Goal: Transaction & Acquisition: Purchase product/service

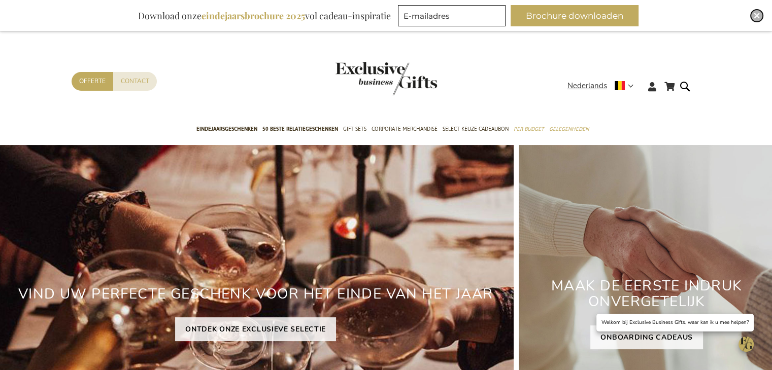
click at [758, 15] on img "Close" at bounding box center [756, 16] width 6 height 6
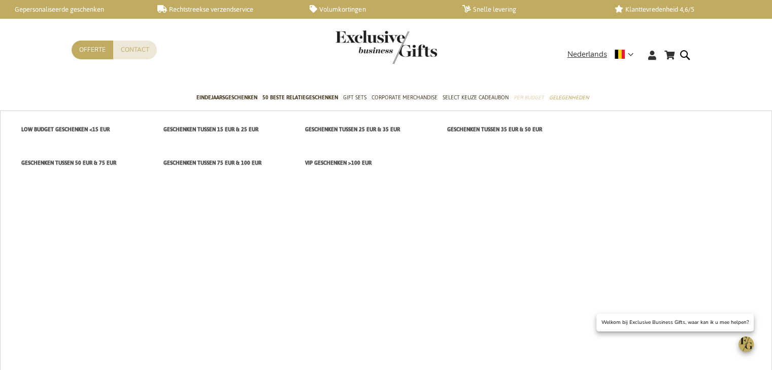
click at [522, 98] on span "Per Budget" at bounding box center [528, 97] width 30 height 11
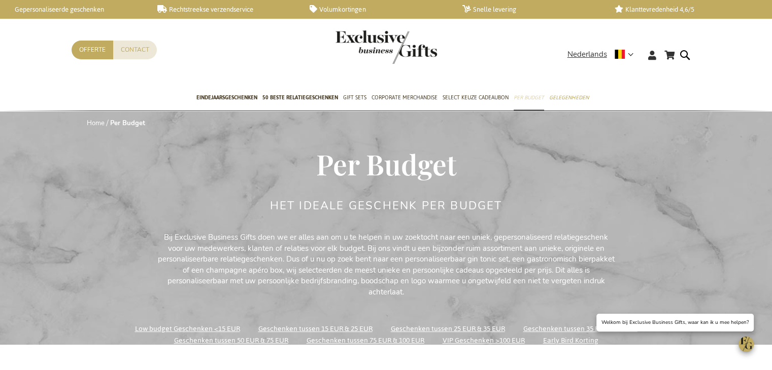
drag, startPoint x: 0, startPoint y: 0, endPoint x: 522, endPoint y: 98, distance: 530.7
click at [522, 98] on span "Per Budget" at bounding box center [528, 97] width 30 height 11
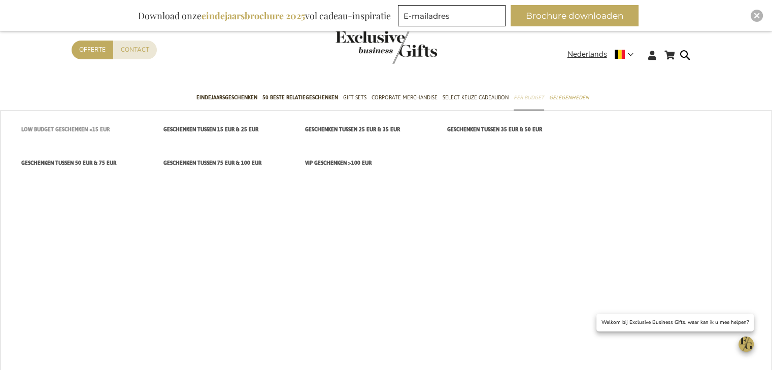
click at [99, 132] on span "Low budget Geschenken <15 EUR" at bounding box center [65, 129] width 88 height 11
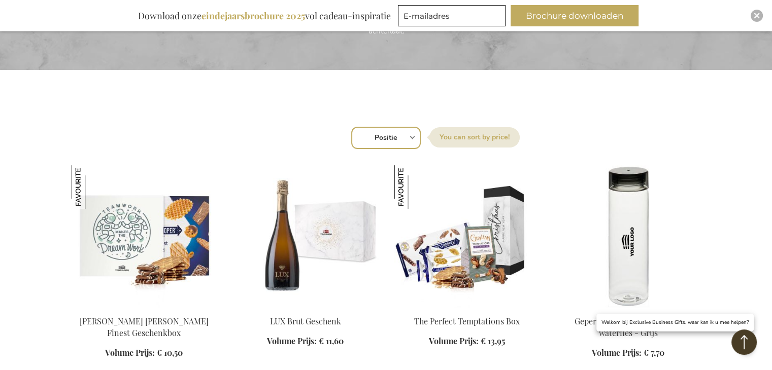
scroll to position [277, 0]
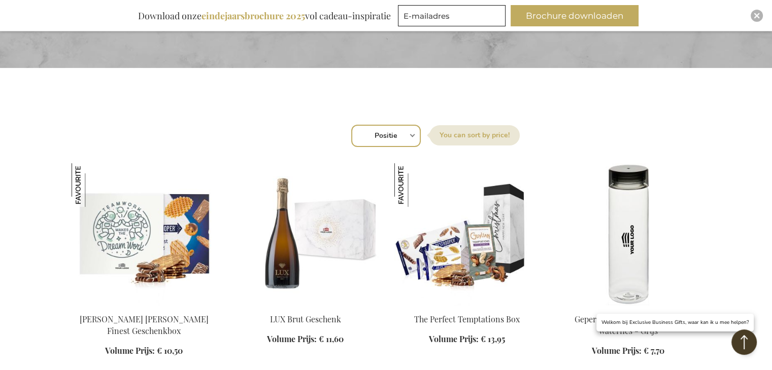
click at [395, 135] on select "Positie Best Sellers Meest bekeken Nieuw Biggest Saving Price: low to high Pric…" at bounding box center [386, 136] width 70 height 22
select select "price_asc"
click at [351, 125] on select "Positie Best Sellers Meest bekeken Nieuw Biggest Saving Price: low to high Pric…" at bounding box center [386, 136] width 70 height 22
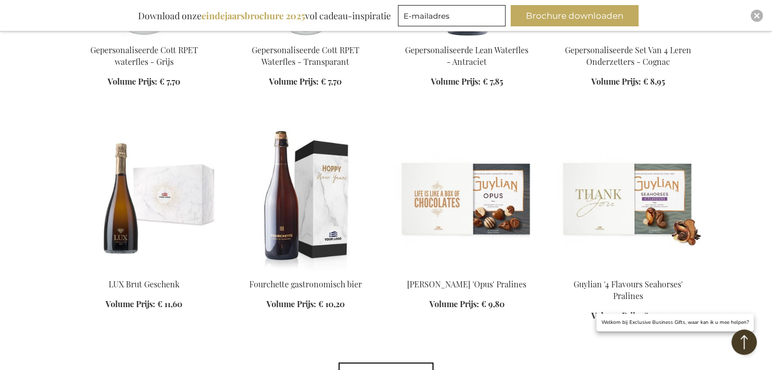
scroll to position [799, 0]
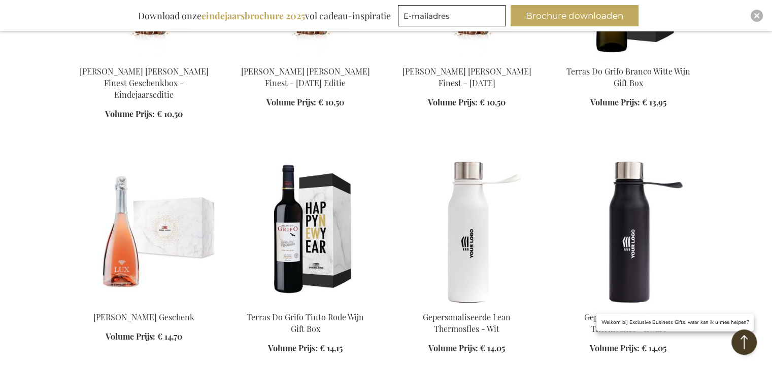
scroll to position [1477, 0]
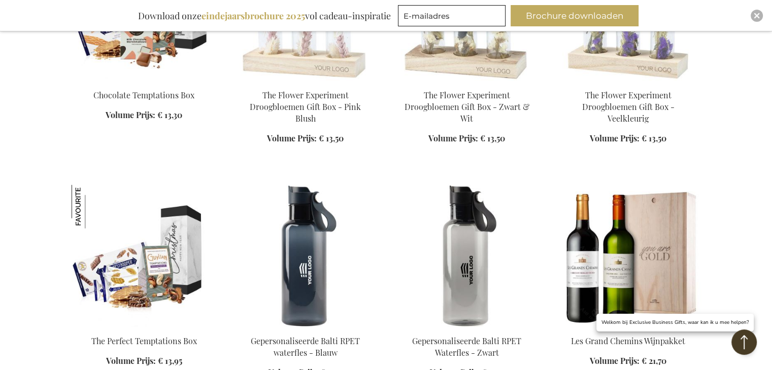
scroll to position [2150, 0]
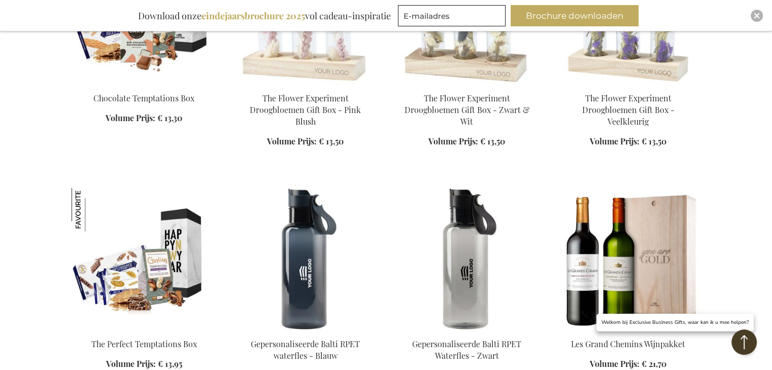
click at [168, 219] on img at bounding box center [144, 259] width 145 height 142
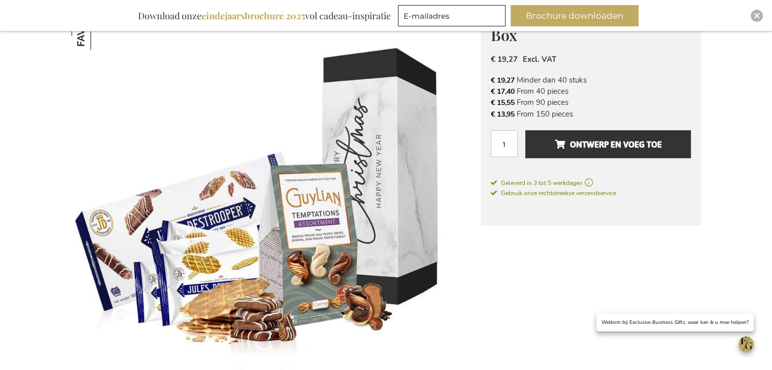
scroll to position [194, 0]
